Goal: Task Accomplishment & Management: Complete application form

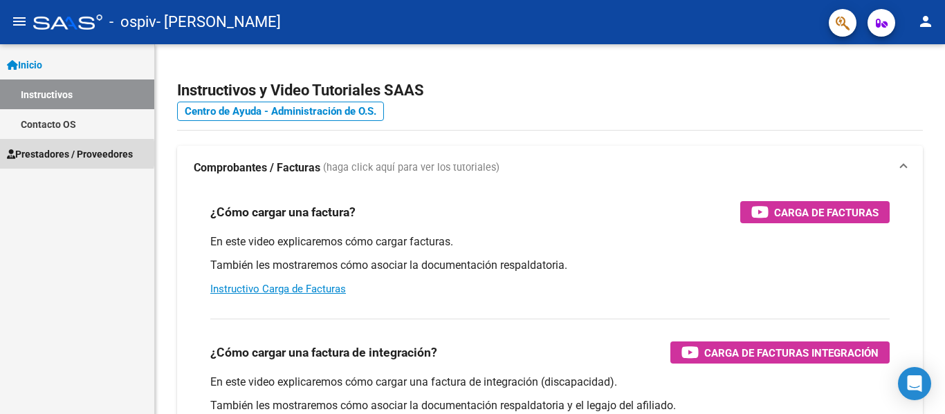
click at [42, 154] on span "Prestadores / Proveedores" at bounding box center [70, 154] width 126 height 15
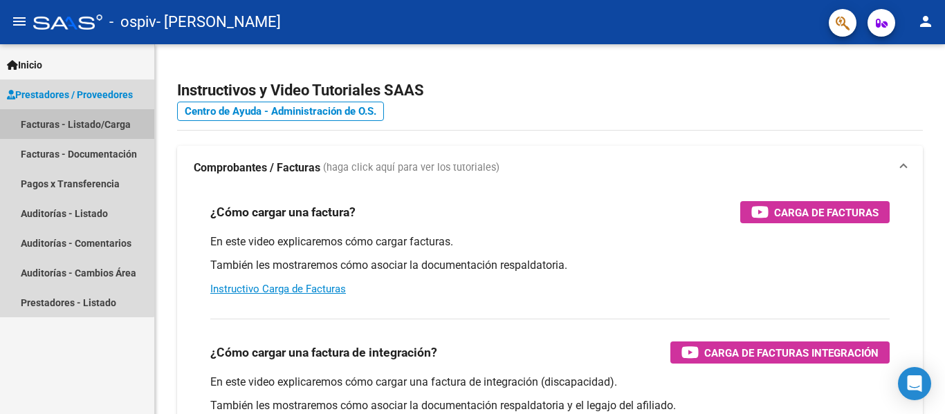
click at [67, 127] on link "Facturas - Listado/Carga" at bounding box center [77, 124] width 154 height 30
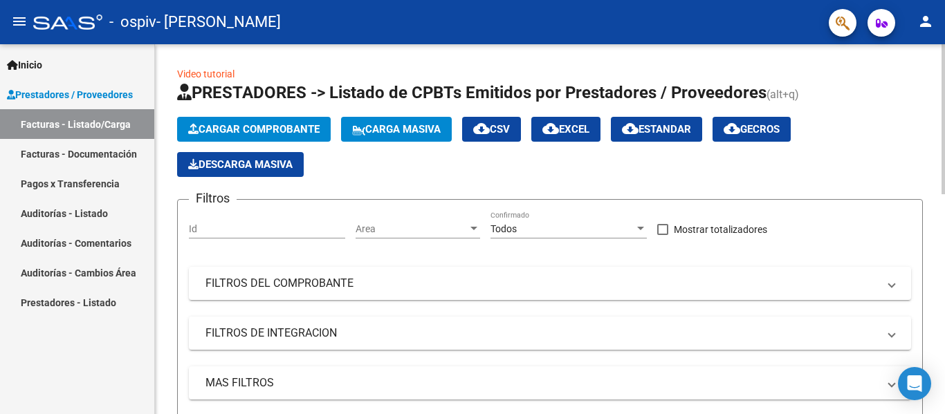
click at [235, 136] on button "Cargar Comprobante" at bounding box center [254, 129] width 154 height 25
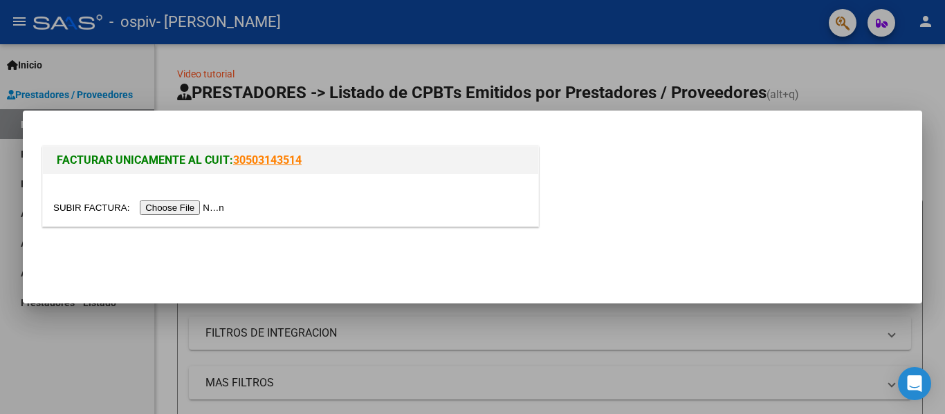
click at [193, 209] on input "file" at bounding box center [140, 208] width 175 height 15
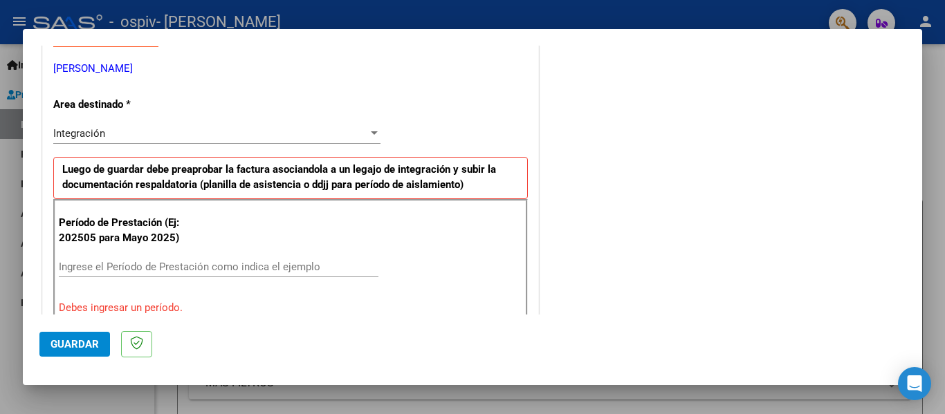
scroll to position [277, 0]
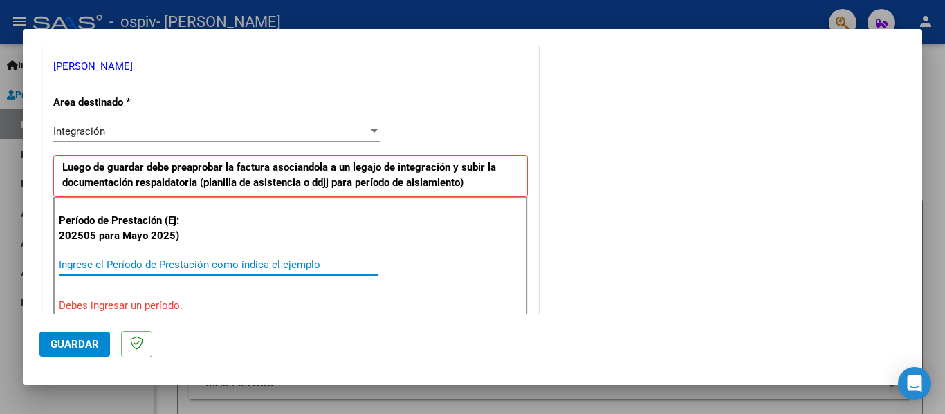
click at [128, 262] on input "Ingrese el Período de Prestación como indica el ejemplo" at bounding box center [219, 265] width 320 height 12
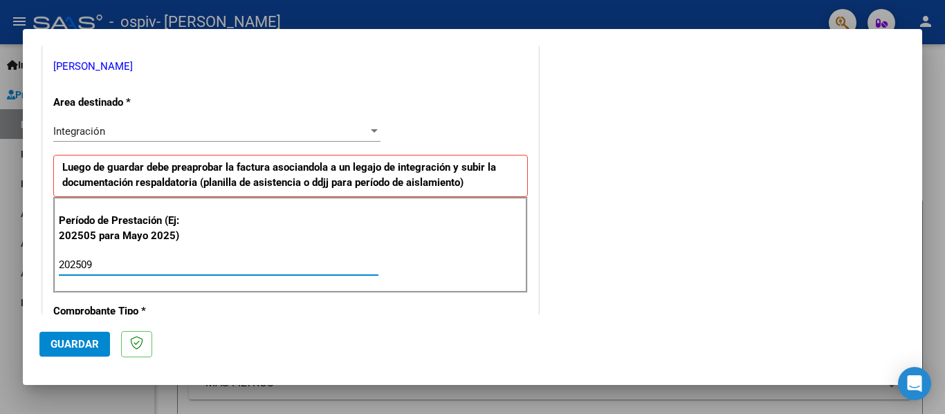
type input "202509"
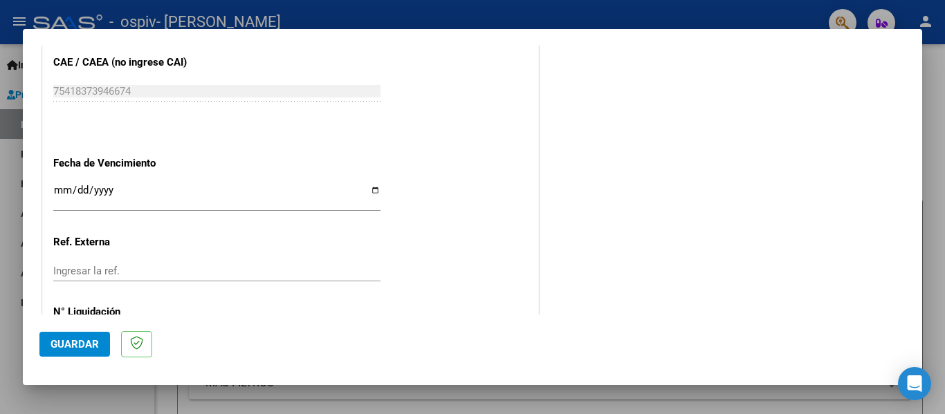
scroll to position [899, 0]
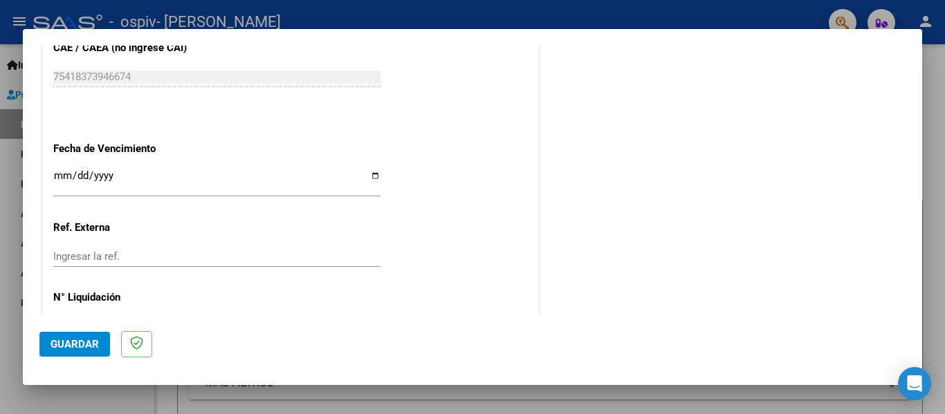
click at [60, 178] on input "Ingresar la fecha" at bounding box center [216, 181] width 327 height 22
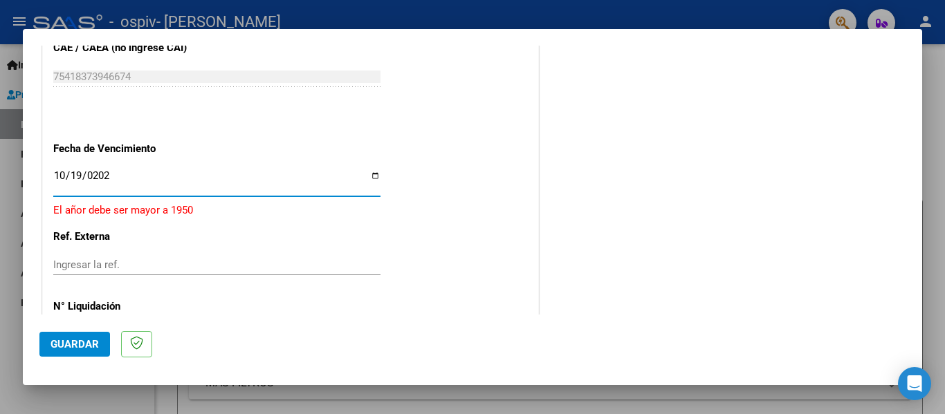
type input "[DATE]"
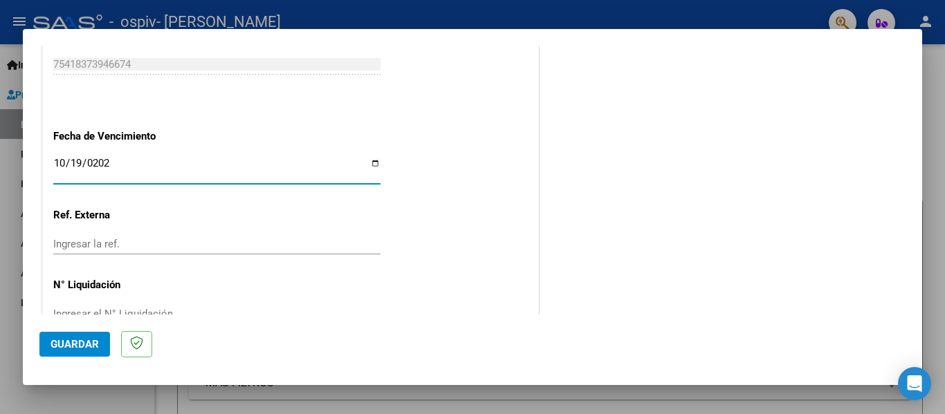
scroll to position [948, 0]
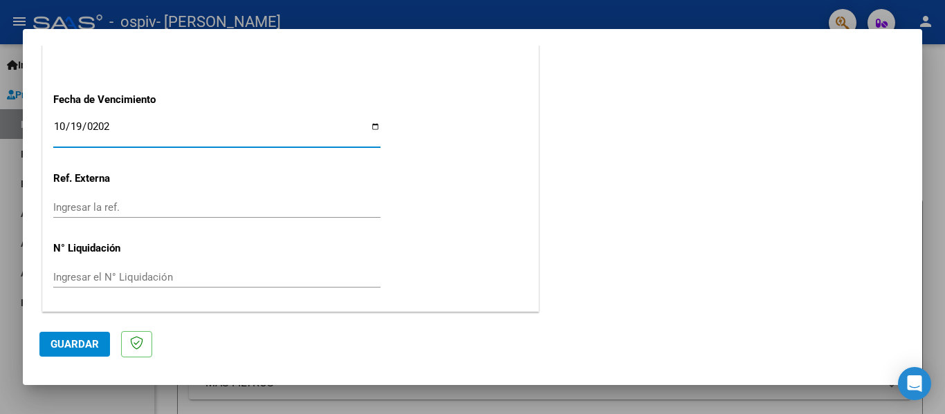
click at [87, 354] on button "Guardar" at bounding box center [74, 344] width 71 height 25
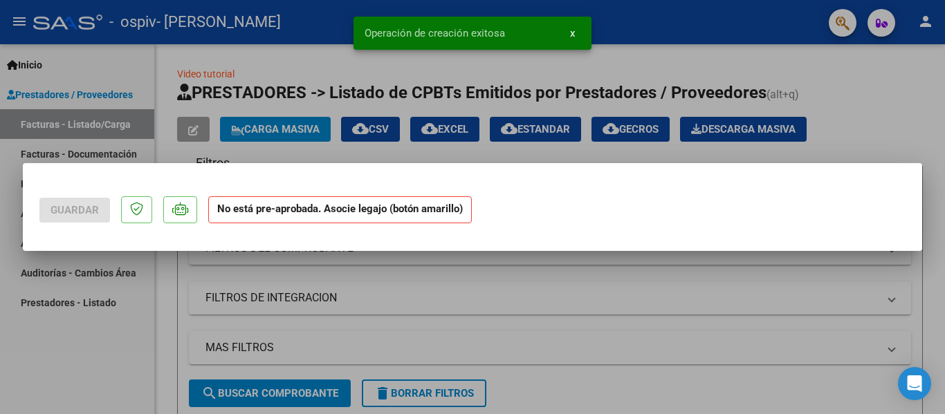
scroll to position [0, 0]
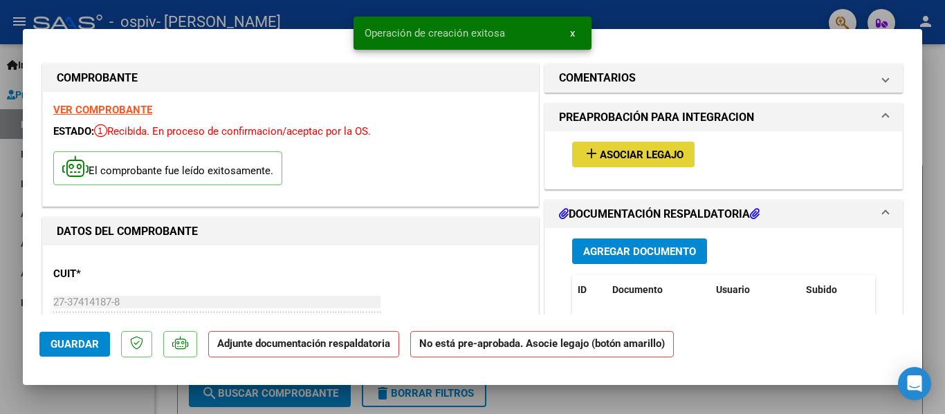
click at [607, 148] on span "add Asociar Legajo" at bounding box center [633, 154] width 100 height 12
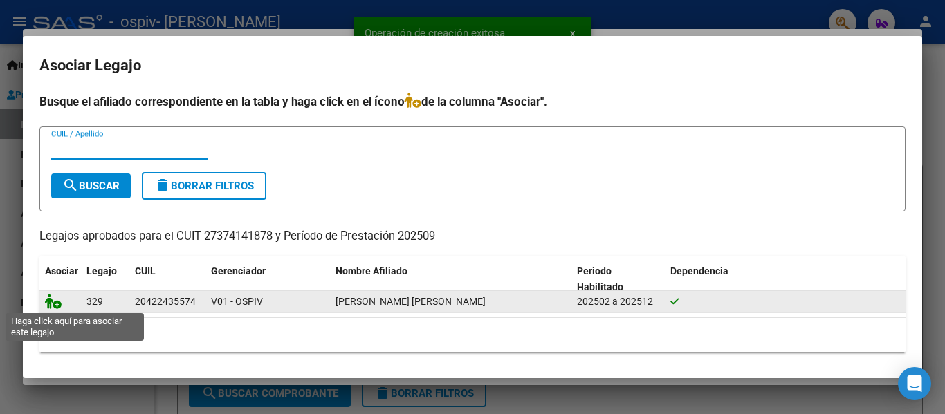
click at [57, 304] on icon at bounding box center [53, 301] width 17 height 15
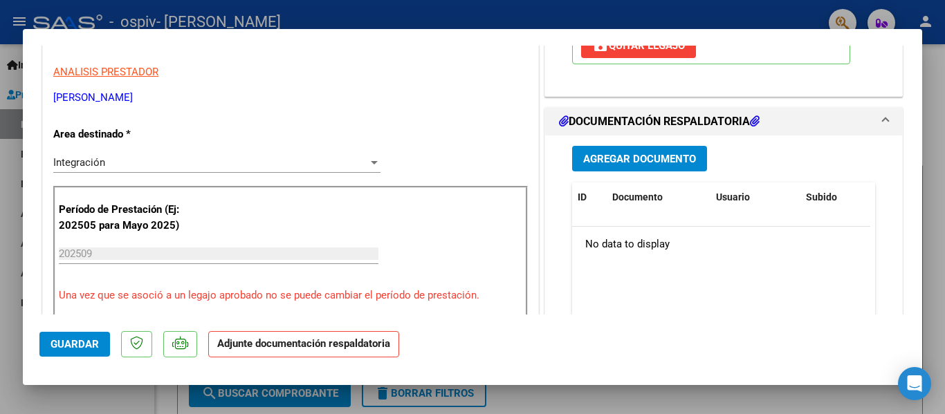
scroll to position [277, 0]
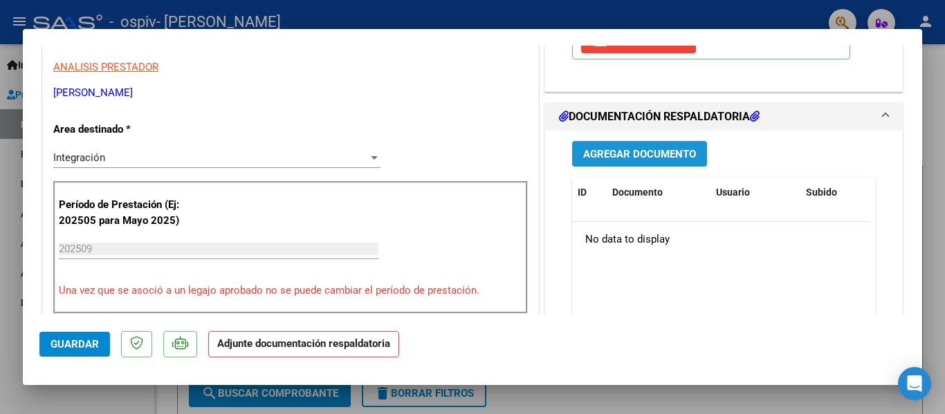
click at [671, 156] on span "Agregar Documento" at bounding box center [639, 154] width 113 height 12
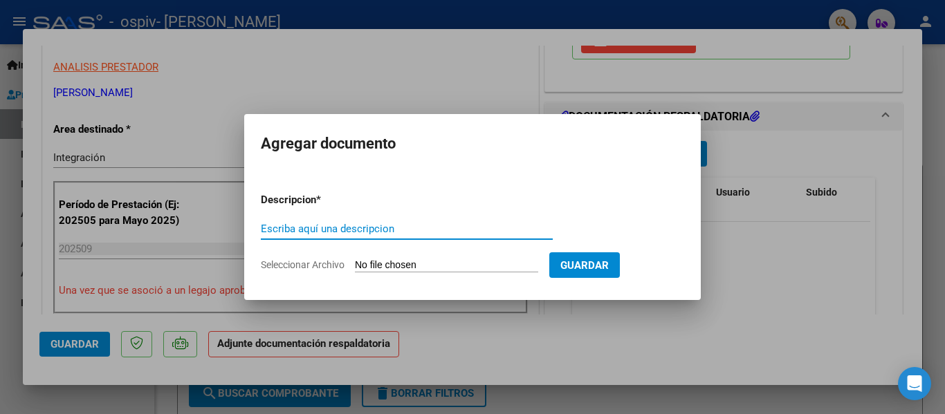
click at [443, 228] on input "Escriba aquí una descripcion" at bounding box center [407, 229] width 292 height 12
type input "PLANILLA"
click at [432, 261] on input "Seleccionar Archivo" at bounding box center [446, 265] width 183 height 13
type input "C:\fakepath\PLANILLA [PERSON_NAME]-TRANSPORTE.pdf"
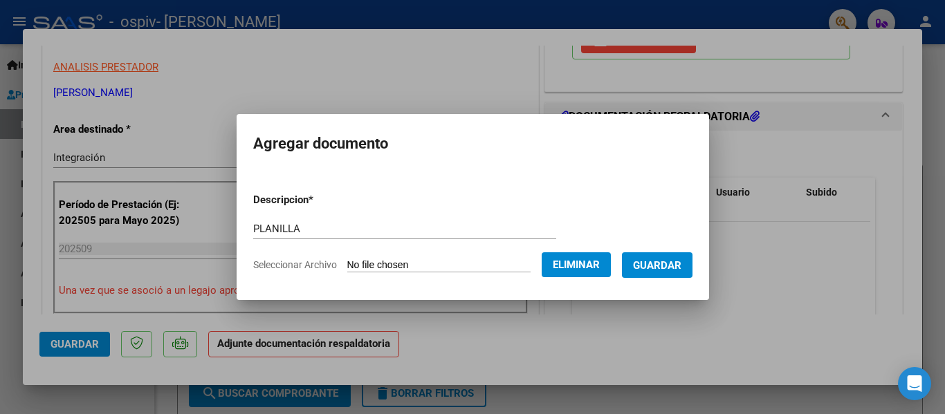
click at [663, 264] on span "Guardar" at bounding box center [657, 265] width 48 height 12
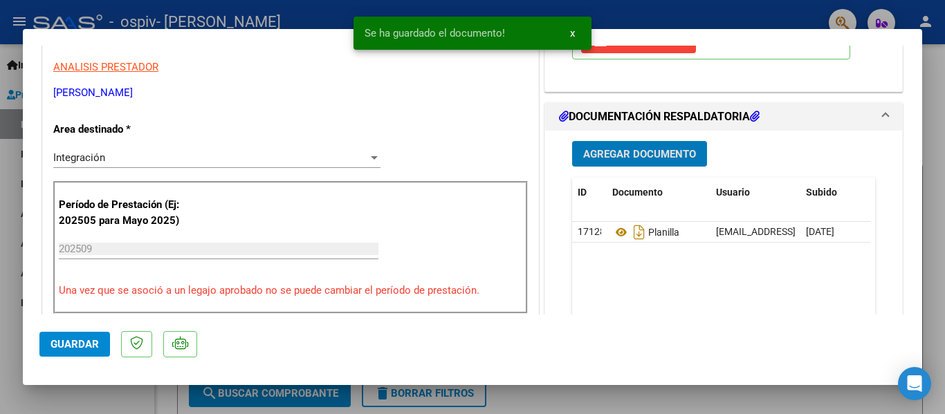
click at [636, 158] on span "Agregar Documento" at bounding box center [639, 154] width 113 height 12
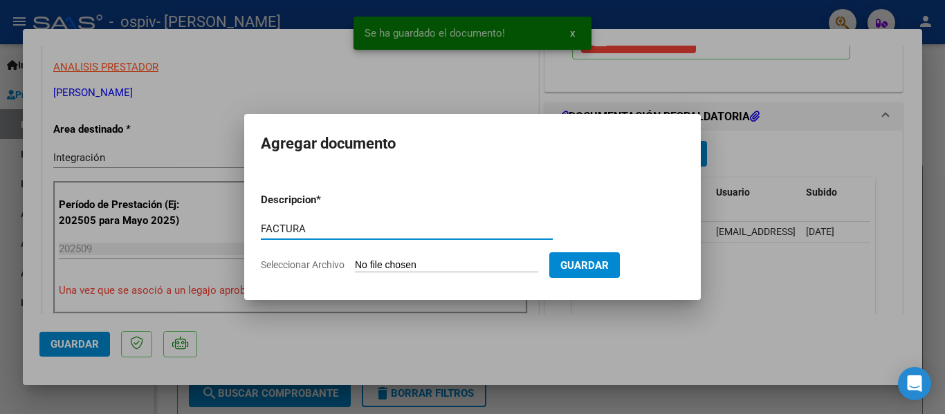
type input "FACTURA"
click at [474, 270] on input "Seleccionar Archivo" at bounding box center [446, 265] width 183 height 13
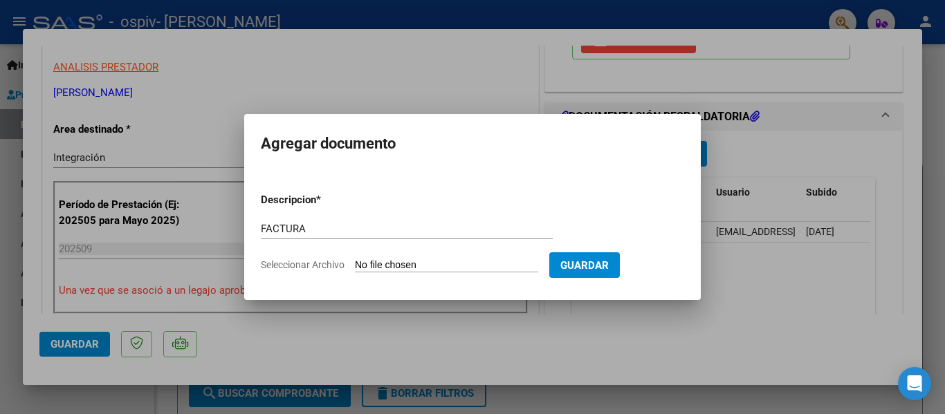
type input "C:\fakepath\27374141878_011_00001_00000337.pdf"
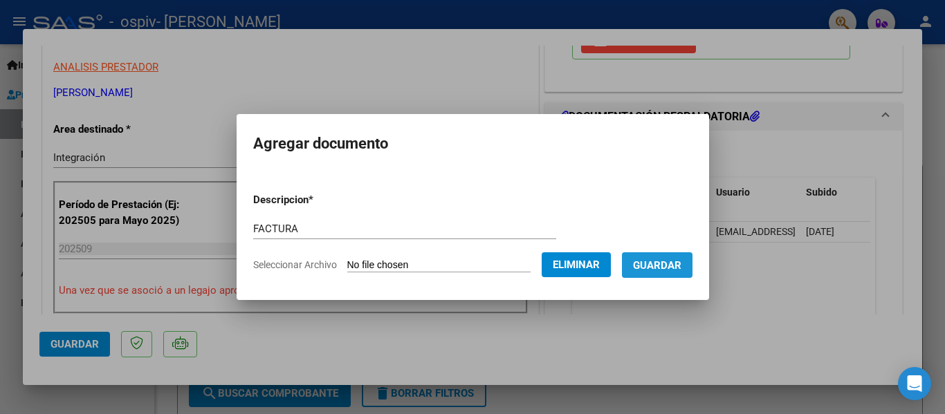
click at [681, 267] on span "Guardar" at bounding box center [657, 265] width 48 height 12
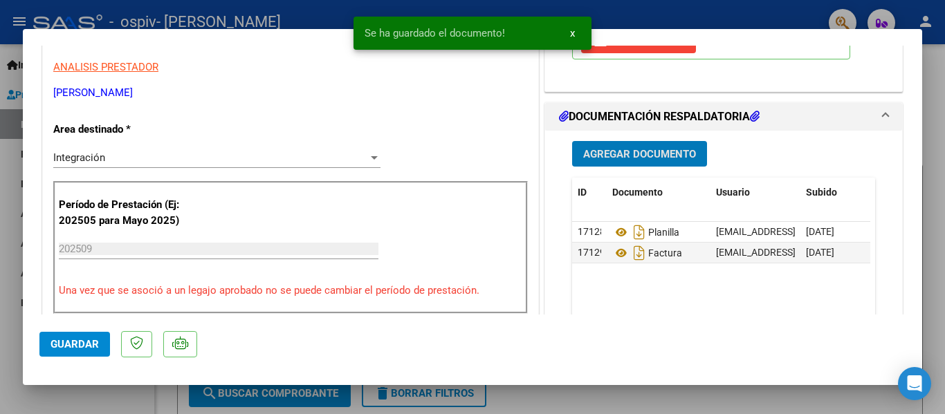
click at [643, 149] on span "Agregar Documento" at bounding box center [639, 154] width 113 height 12
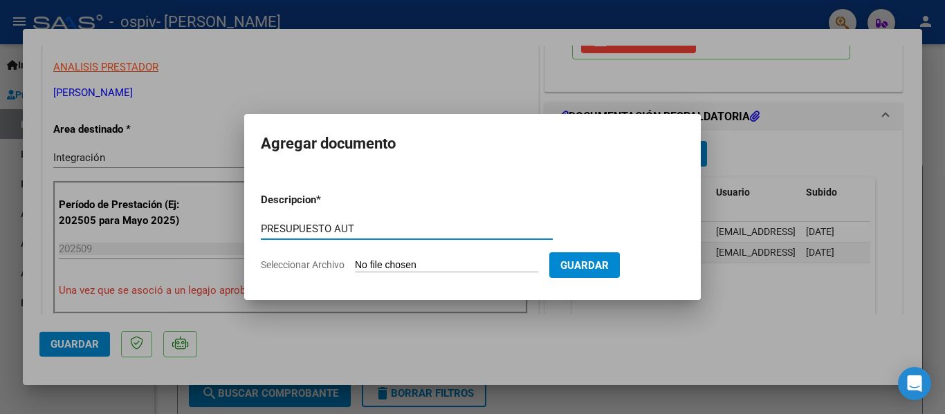
type input "PRESUPUESTO AUT"
click at [385, 260] on input "Seleccionar Archivo" at bounding box center [446, 265] width 183 height 13
type input "C:\fakepath\PRESUPUESTO ANGEL 2025 APROBADO.pdf"
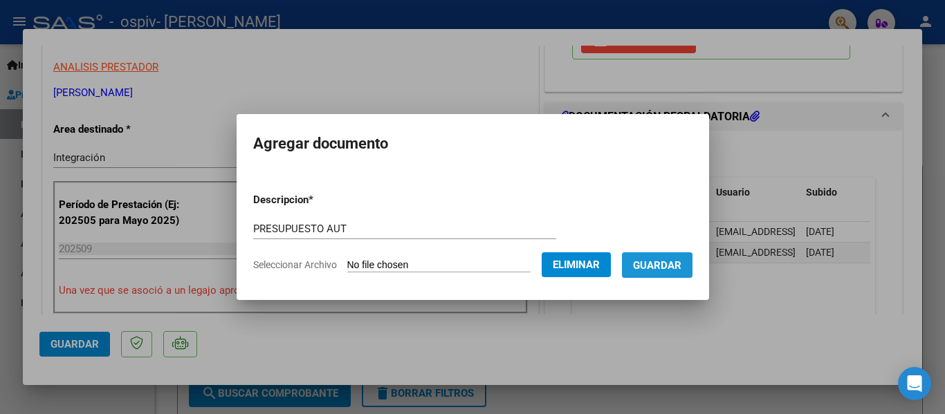
click at [654, 268] on span "Guardar" at bounding box center [657, 265] width 48 height 12
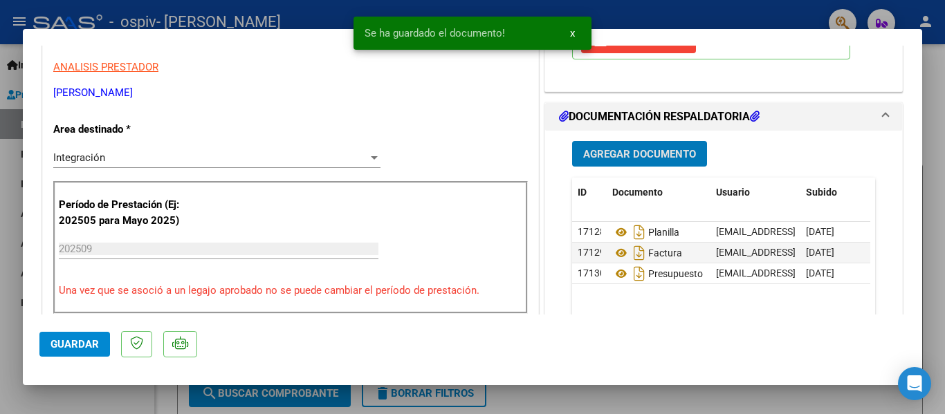
click at [95, 345] on span "Guardar" at bounding box center [75, 344] width 48 height 12
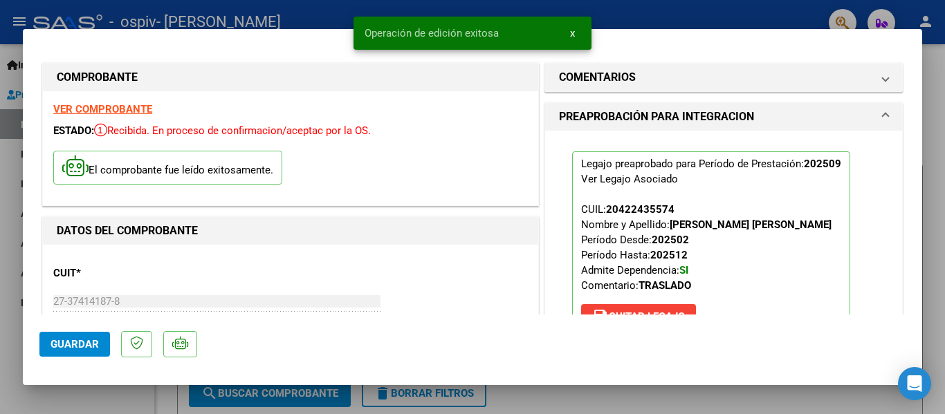
scroll to position [0, 0]
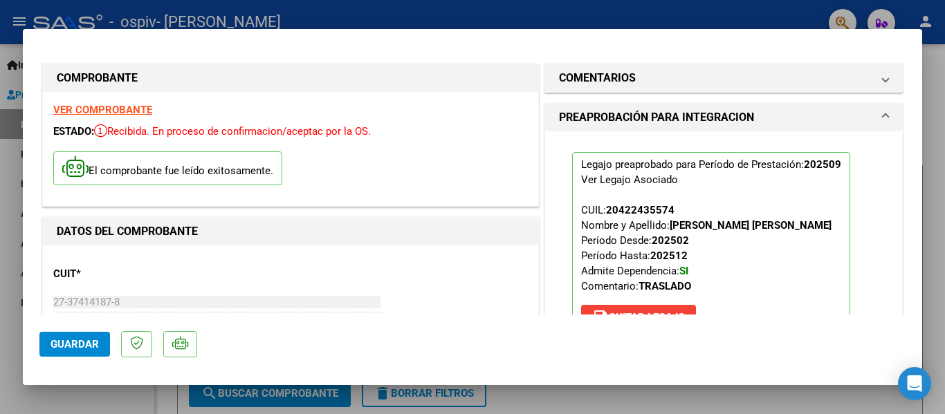
click at [16, 225] on div at bounding box center [472, 207] width 945 height 414
type input "$ 0,00"
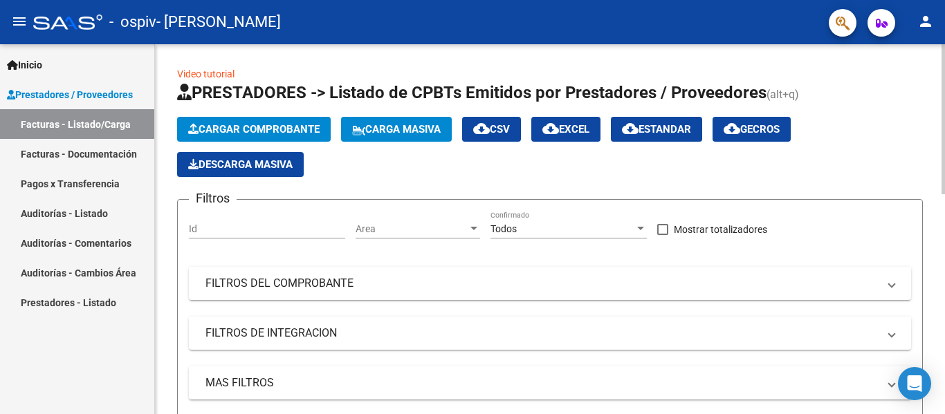
scroll to position [277, 0]
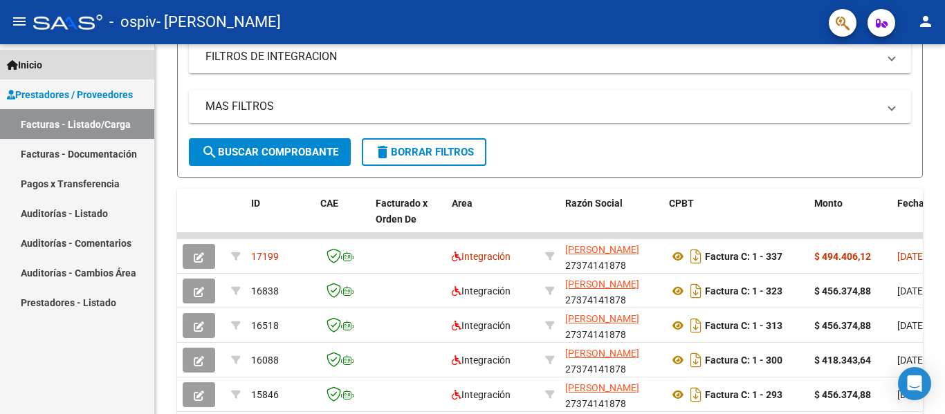
click at [42, 64] on span "Inicio" at bounding box center [24, 64] width 35 height 15
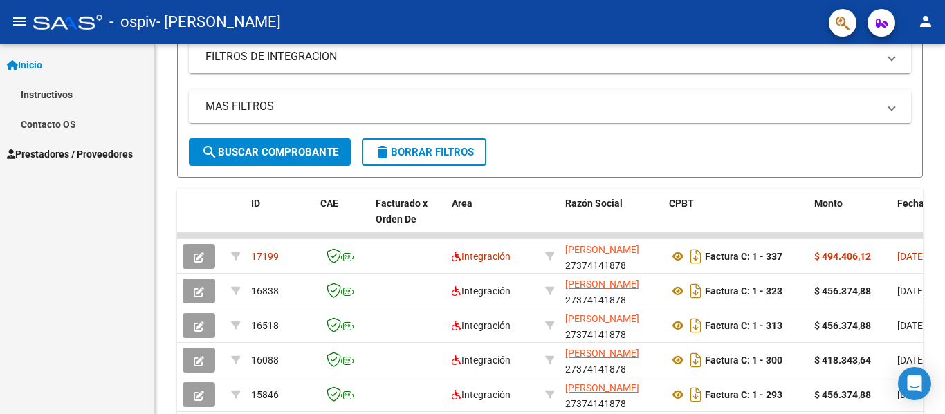
click at [62, 149] on span "Prestadores / Proveedores" at bounding box center [70, 154] width 126 height 15
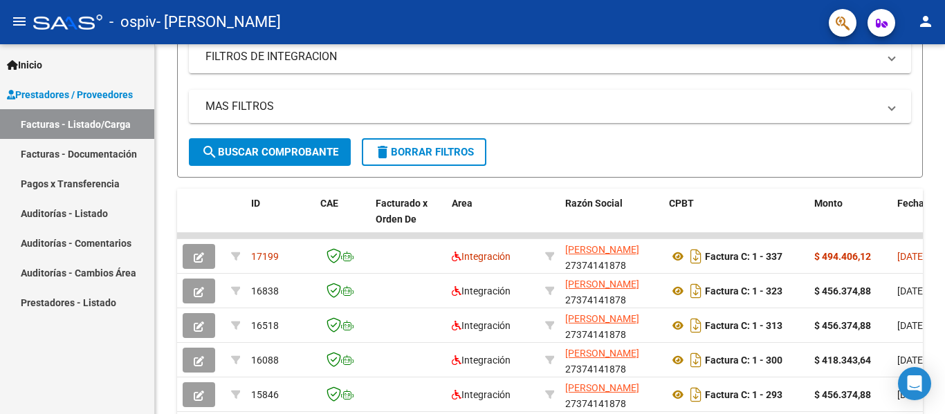
click at [75, 154] on link "Facturas - Documentación" at bounding box center [77, 154] width 154 height 30
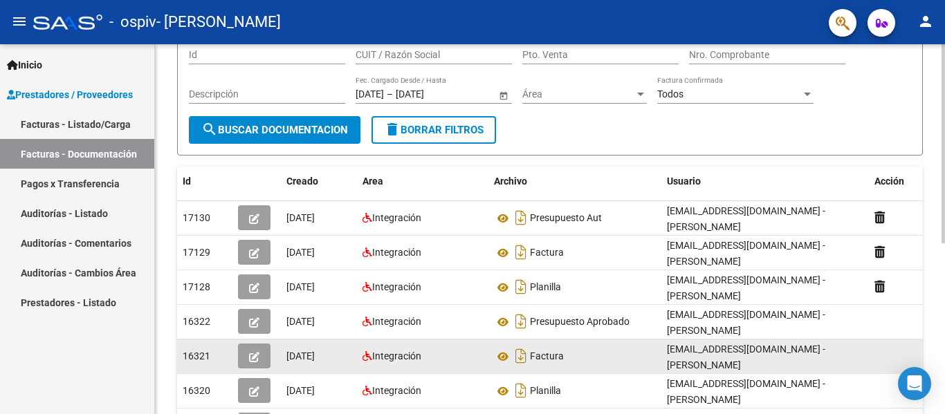
scroll to position [138, 0]
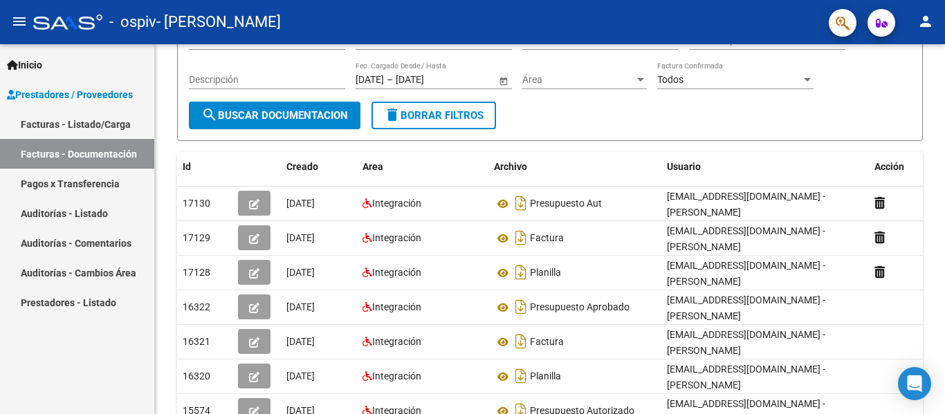
click at [78, 125] on link "Facturas - Listado/Carga" at bounding box center [77, 124] width 154 height 30
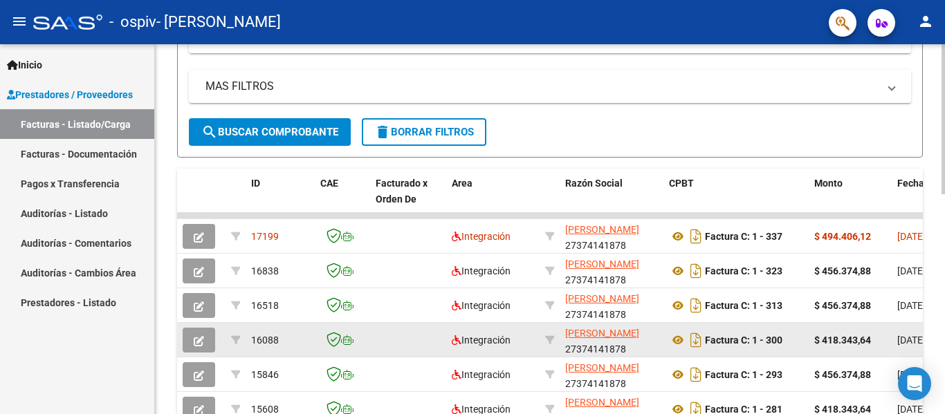
scroll to position [346, 0]
